Goal: Task Accomplishment & Management: Manage account settings

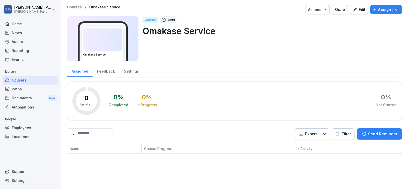
click at [35, 126] on div "Employees" at bounding box center [31, 127] width 56 height 9
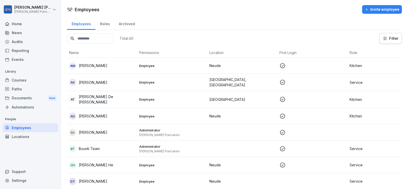
click at [378, 13] on button "Invite employee" at bounding box center [382, 9] width 40 height 9
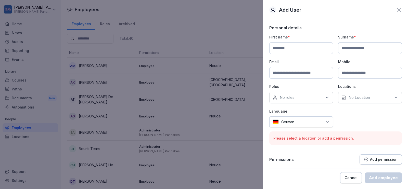
click at [396, 7] on icon at bounding box center [398, 10] width 6 height 6
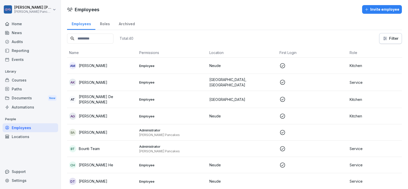
click at [38, 81] on div "Courses" at bounding box center [31, 80] width 56 height 9
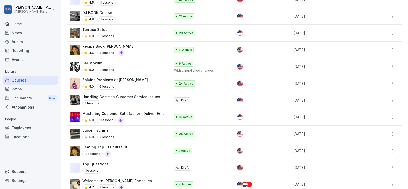
scroll to position [135, 0]
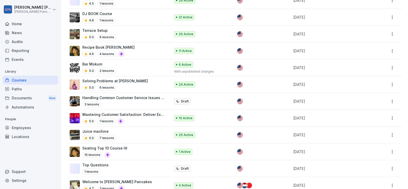
click at [135, 48] on div "Recipe Book Hana Ichiba 4.6 4 lessons" at bounding box center [118, 51] width 96 height 12
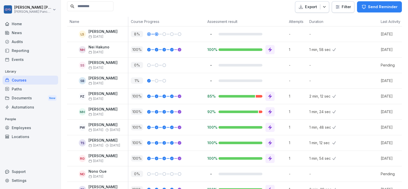
scroll to position [149, 0]
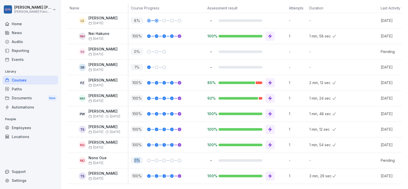
drag, startPoint x: 134, startPoint y: 150, endPoint x: 146, endPoint y: 151, distance: 11.5
click at [146, 157] on div "0 %" at bounding box center [168, 160] width 74 height 6
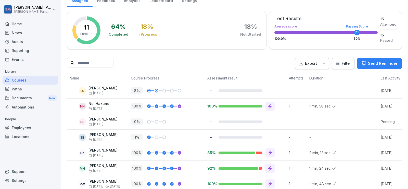
scroll to position [0, 0]
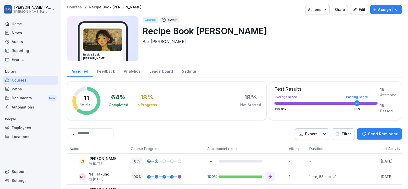
click at [378, 9] on p "Assign" at bounding box center [384, 10] width 13 height 6
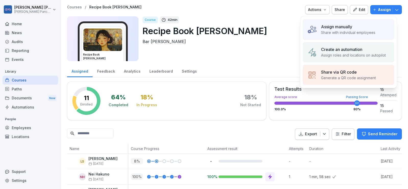
click at [345, 27] on p "Assign manually" at bounding box center [336, 27] width 31 height 6
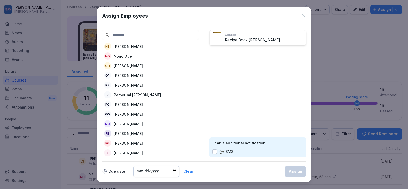
scroll to position [223, 0]
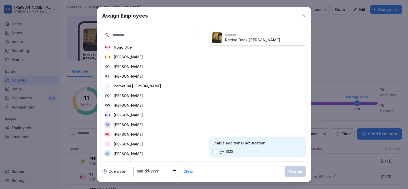
click at [304, 15] on icon at bounding box center [303, 15] width 5 height 5
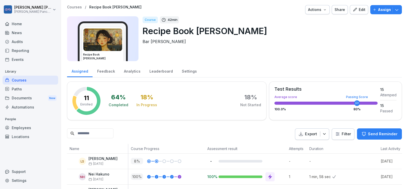
click at [129, 70] on div "Analytics" at bounding box center [131, 70] width 25 height 13
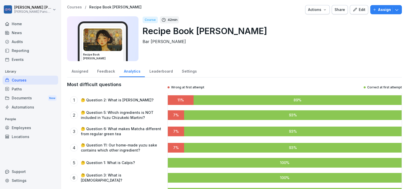
click at [31, 24] on div "Home" at bounding box center [31, 23] width 56 height 9
